Goal: Information Seeking & Learning: Learn about a topic

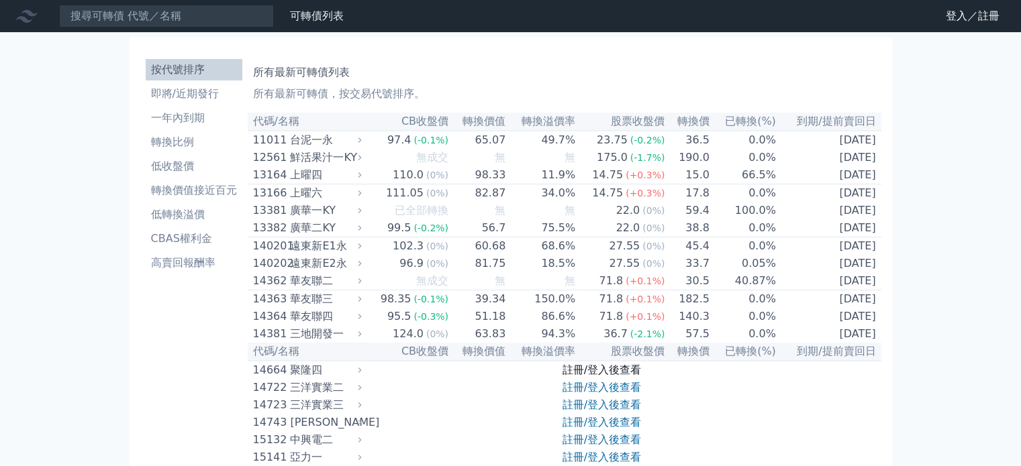
click at [591, 376] on link "註冊/登入後查看" at bounding box center [601, 370] width 79 height 13
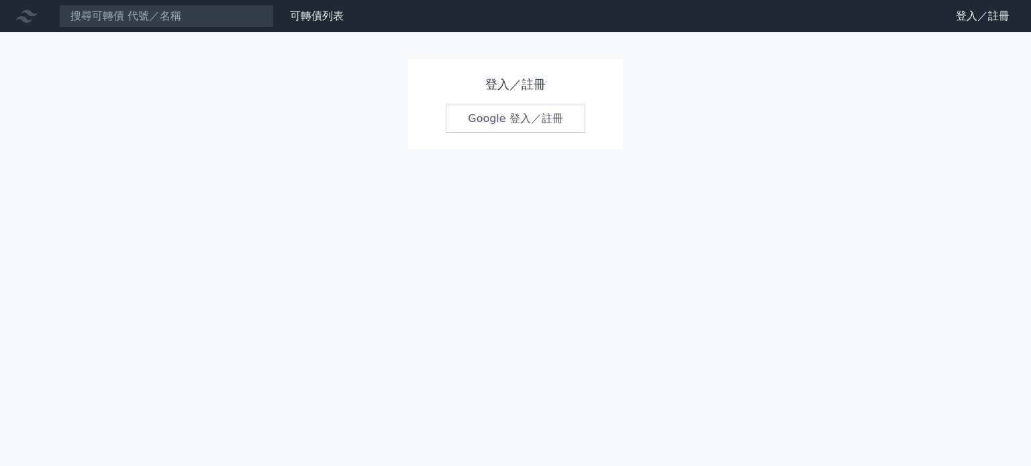
click at [518, 123] on link "Google 登入／註冊" at bounding box center [516, 119] width 140 height 28
click at [539, 119] on link "Google 登入／註冊" at bounding box center [516, 119] width 140 height 28
click at [472, 115] on link "Google 登入／註冊" at bounding box center [516, 119] width 140 height 28
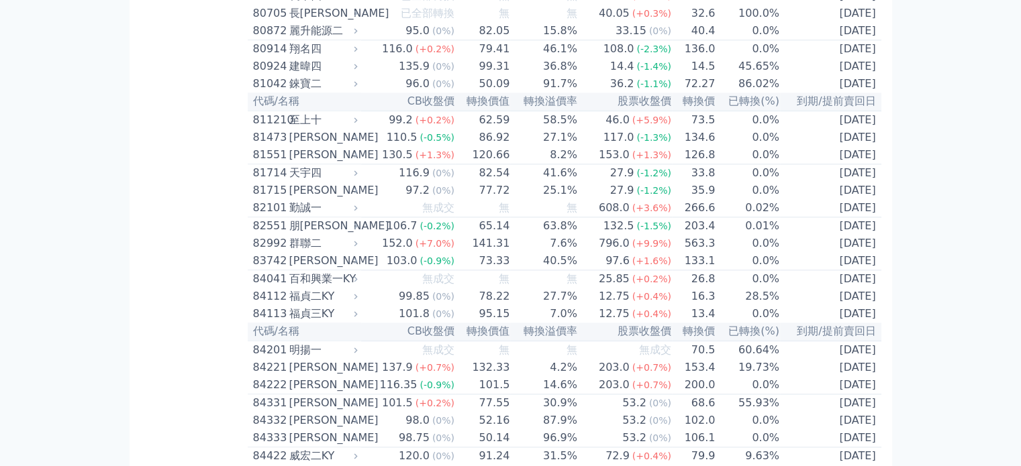
scroll to position [6979, 0]
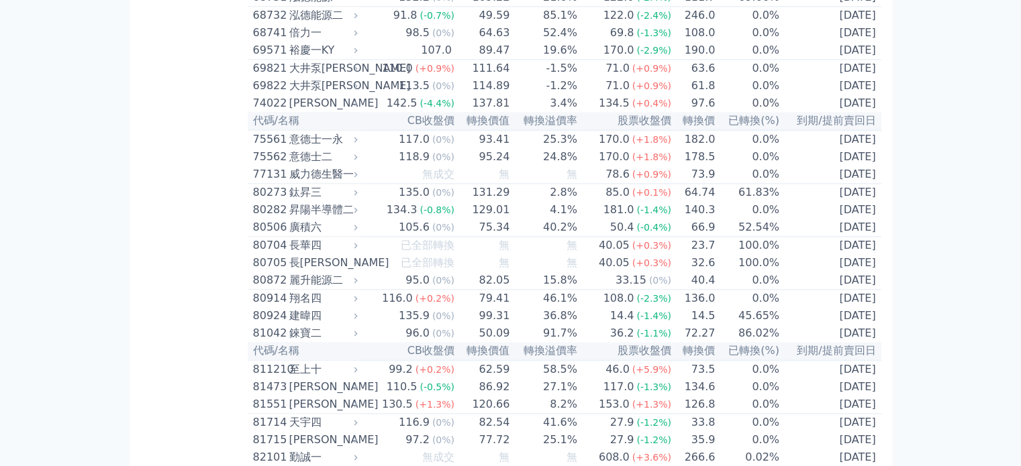
scroll to position [7114, 0]
drag, startPoint x: 438, startPoint y: 252, endPoint x: 480, endPoint y: 244, distance: 42.4
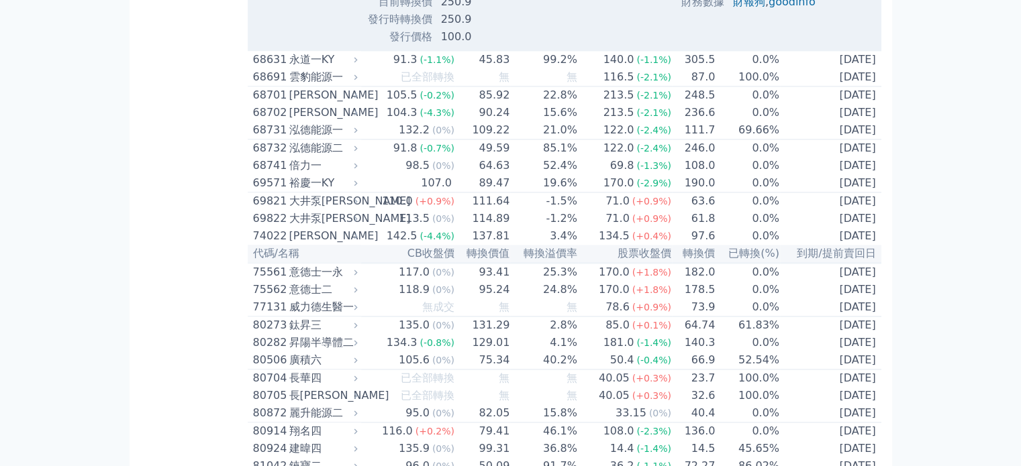
scroll to position [7047, 0]
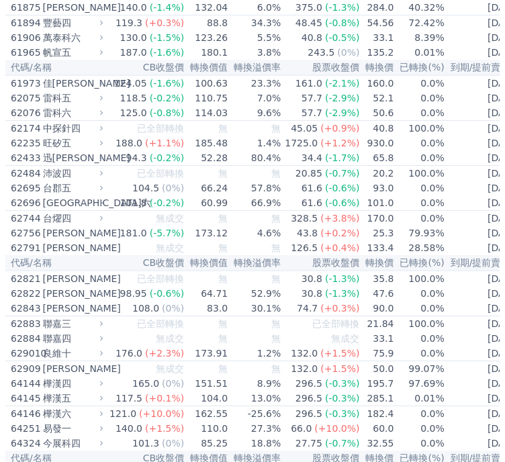
scroll to position [4471, 0]
